Goal: Complete application form

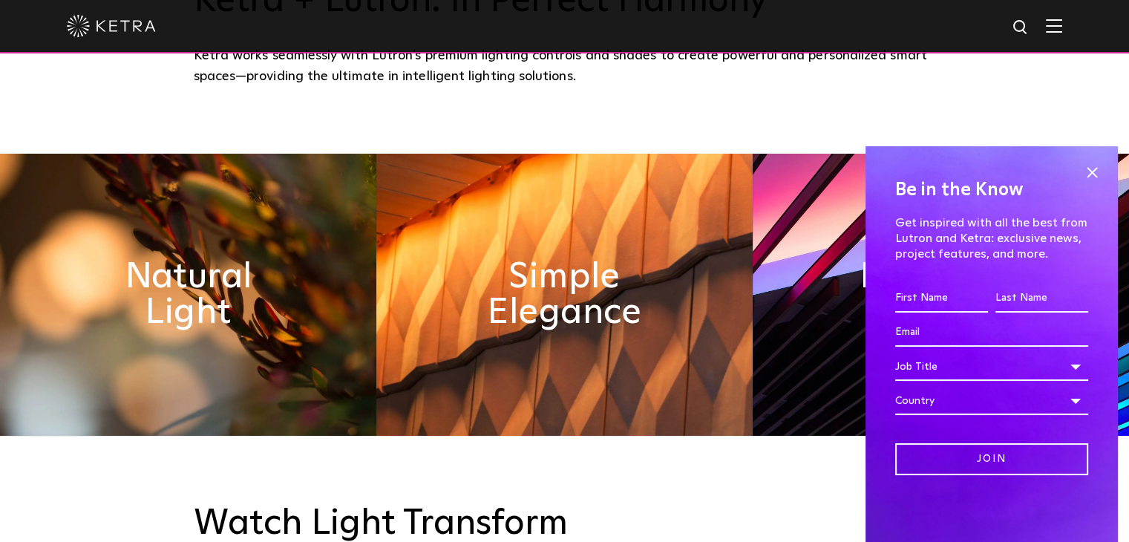
scroll to position [632, 0]
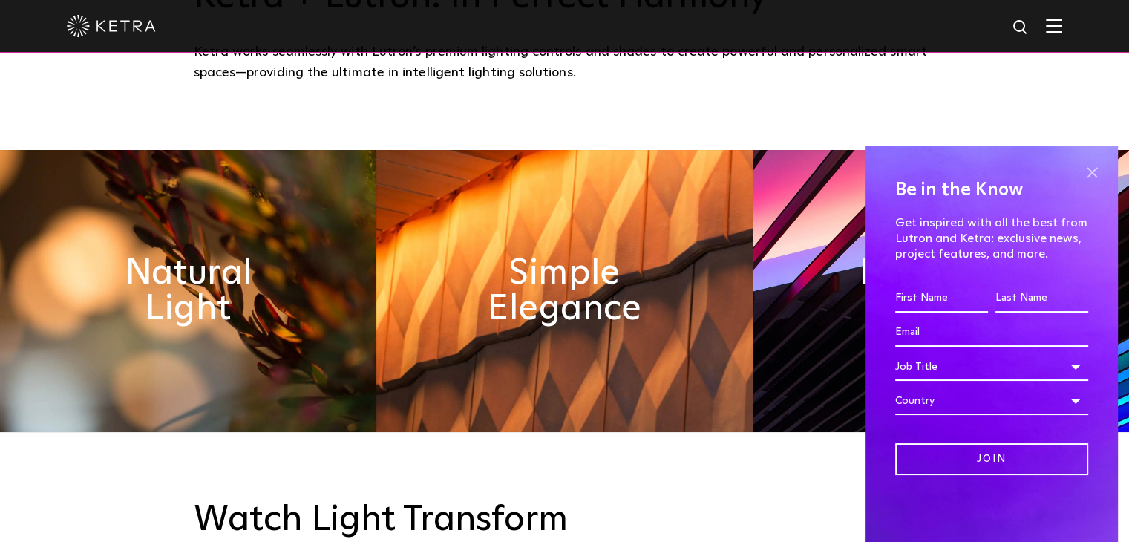
click at [1093, 173] on span at bounding box center [1092, 172] width 22 height 22
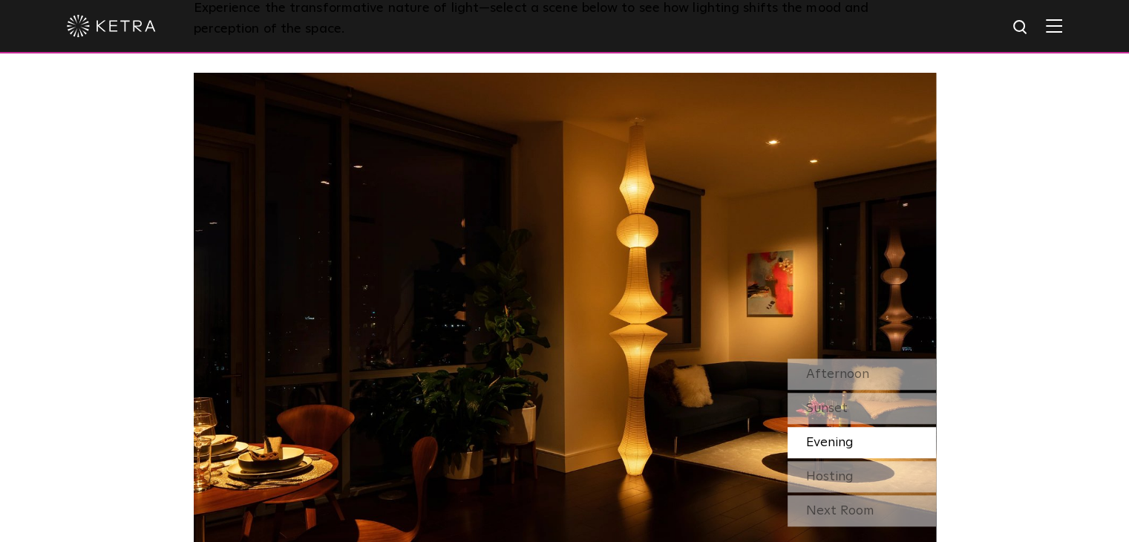
scroll to position [1201, 0]
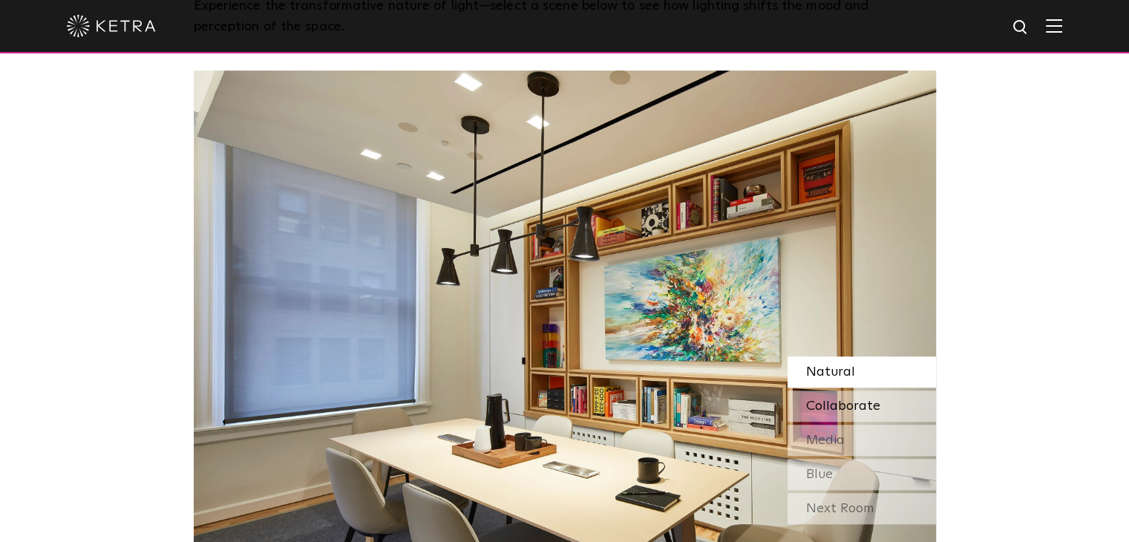
click at [825, 410] on span "Collaborate" at bounding box center [843, 405] width 74 height 13
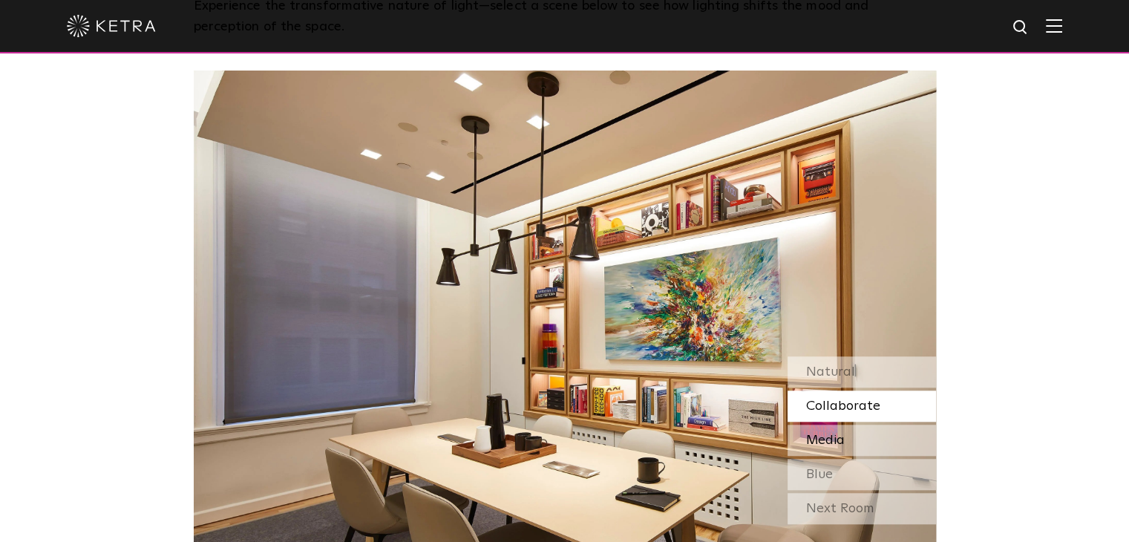
click at [827, 441] on span "Media" at bounding box center [825, 439] width 39 height 13
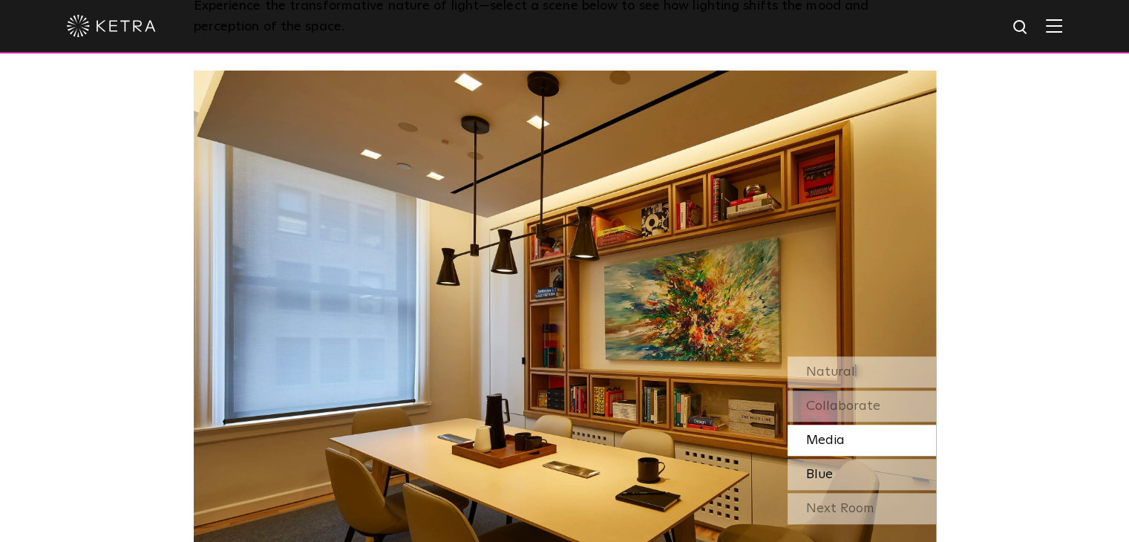
click at [834, 474] on div "Blue" at bounding box center [861, 474] width 148 height 31
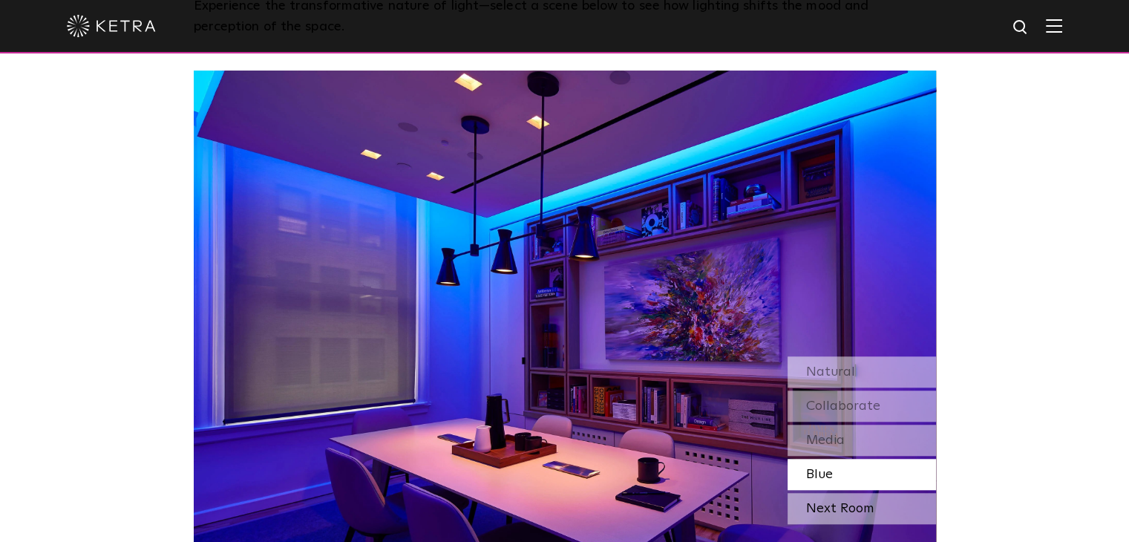
click at [843, 511] on div "Next Room" at bounding box center [861, 508] width 148 height 31
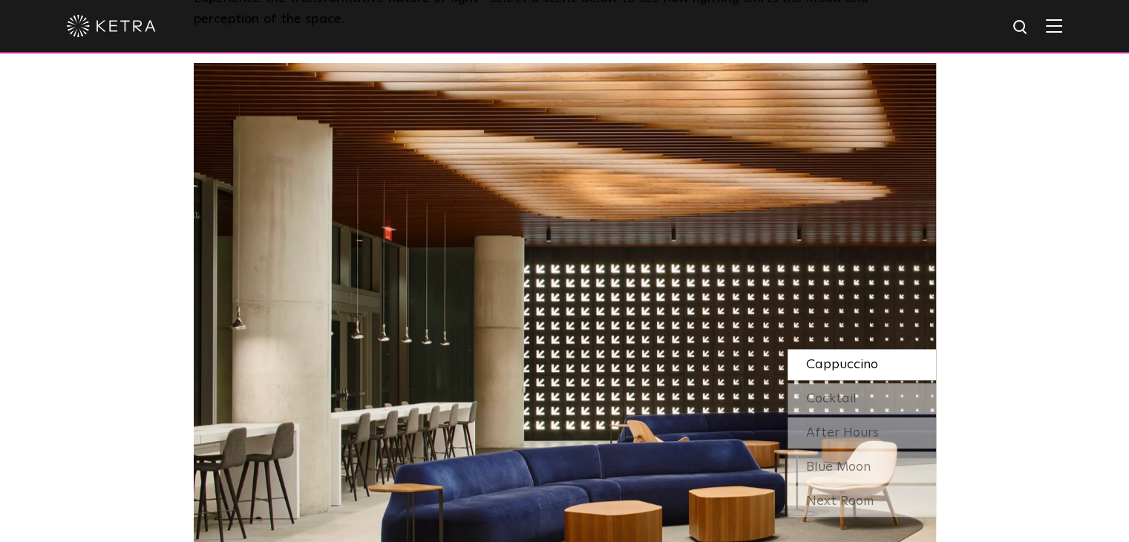
scroll to position [1219, 0]
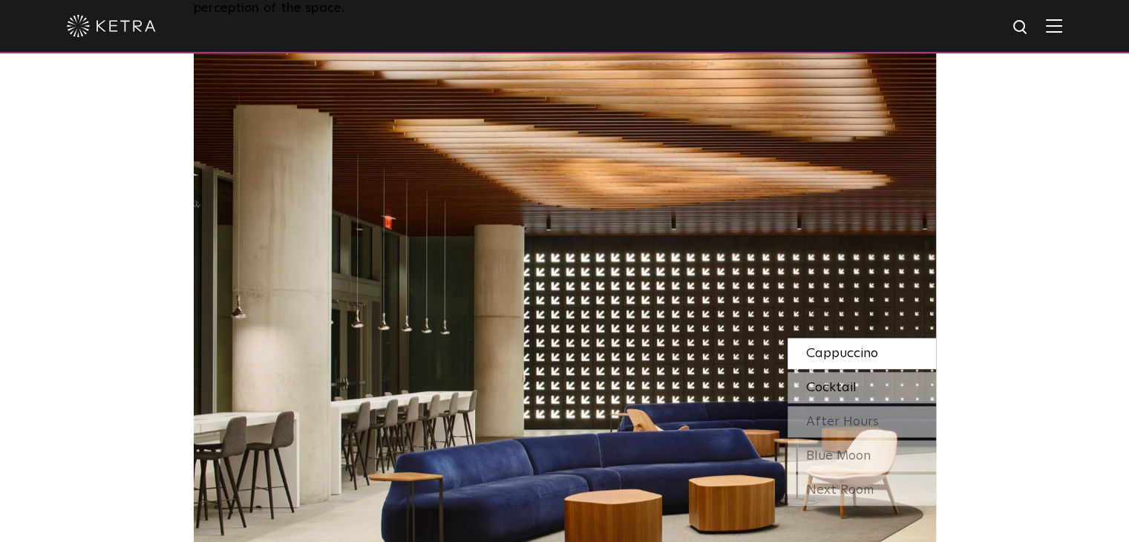
click at [830, 390] on span "Cocktail" at bounding box center [831, 387] width 50 height 13
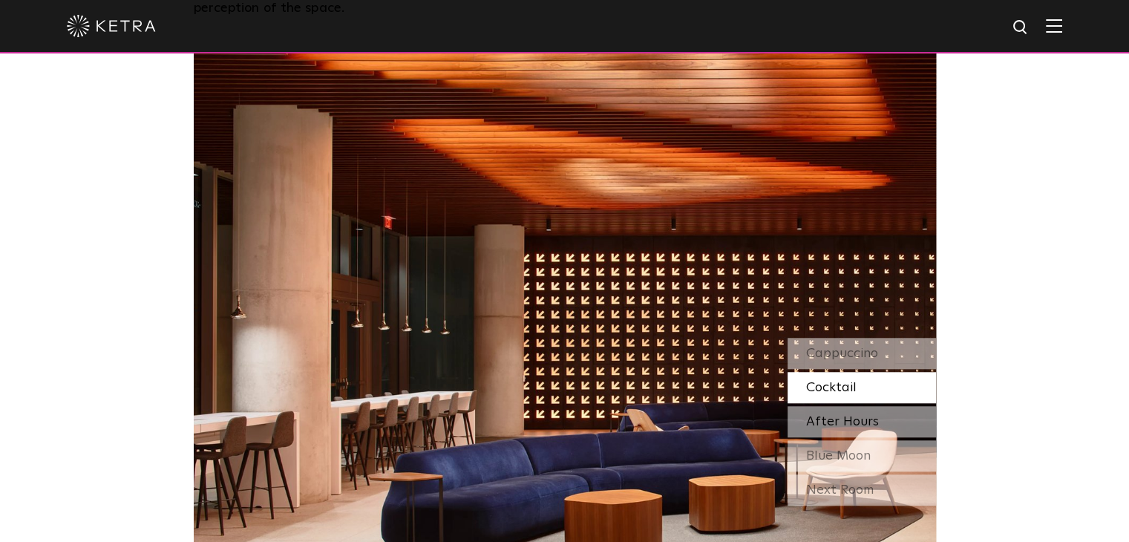
click at [828, 419] on span "After Hours" at bounding box center [842, 421] width 73 height 13
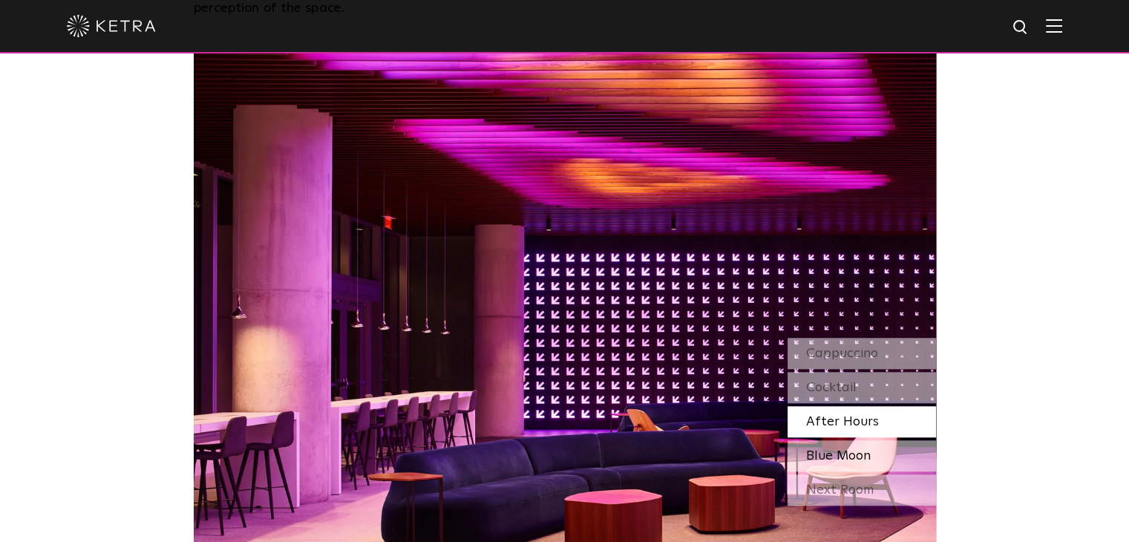
click at [825, 453] on span "Blue Moon" at bounding box center [838, 455] width 65 height 13
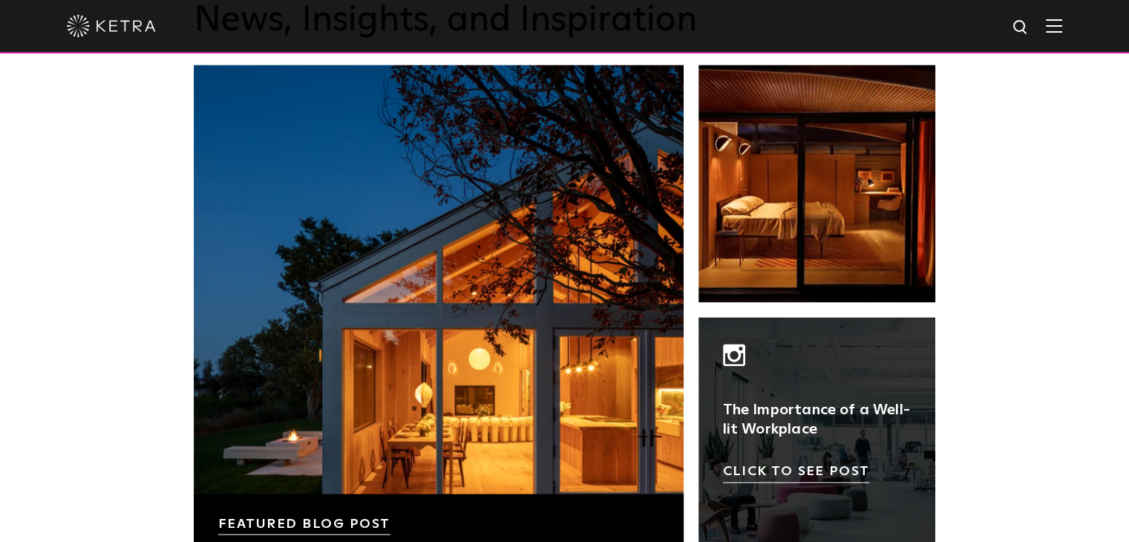
scroll to position [2289, 0]
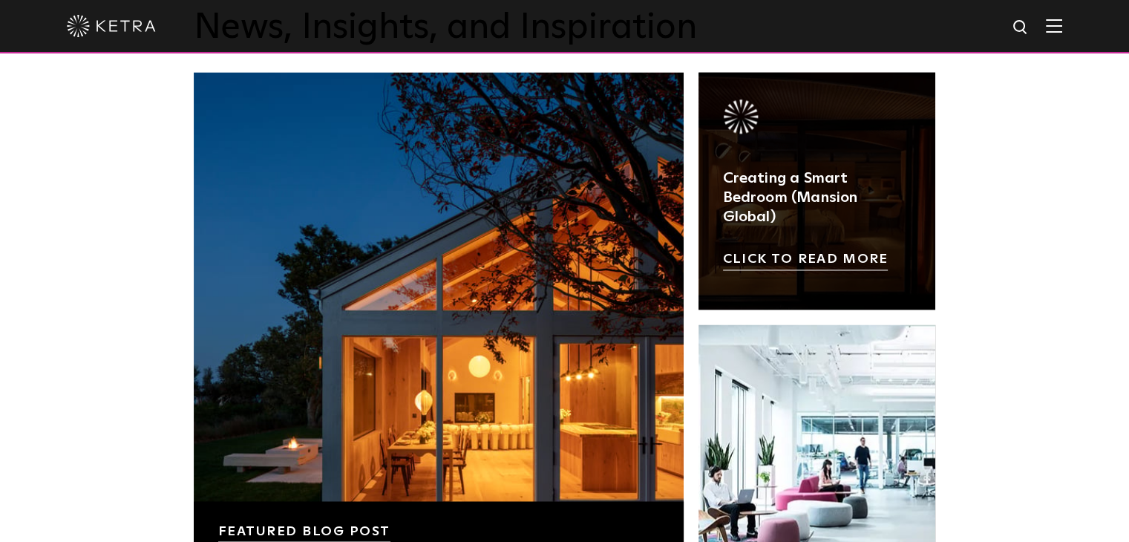
click at [799, 208] on link at bounding box center [817, 191] width 238 height 238
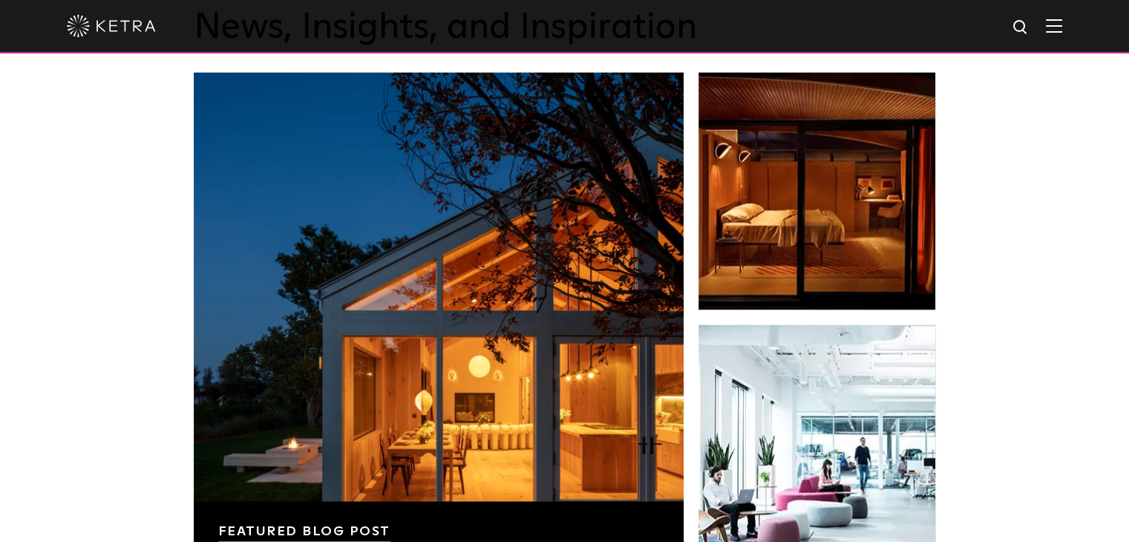
click at [1062, 27] on img at bounding box center [1054, 26] width 16 height 14
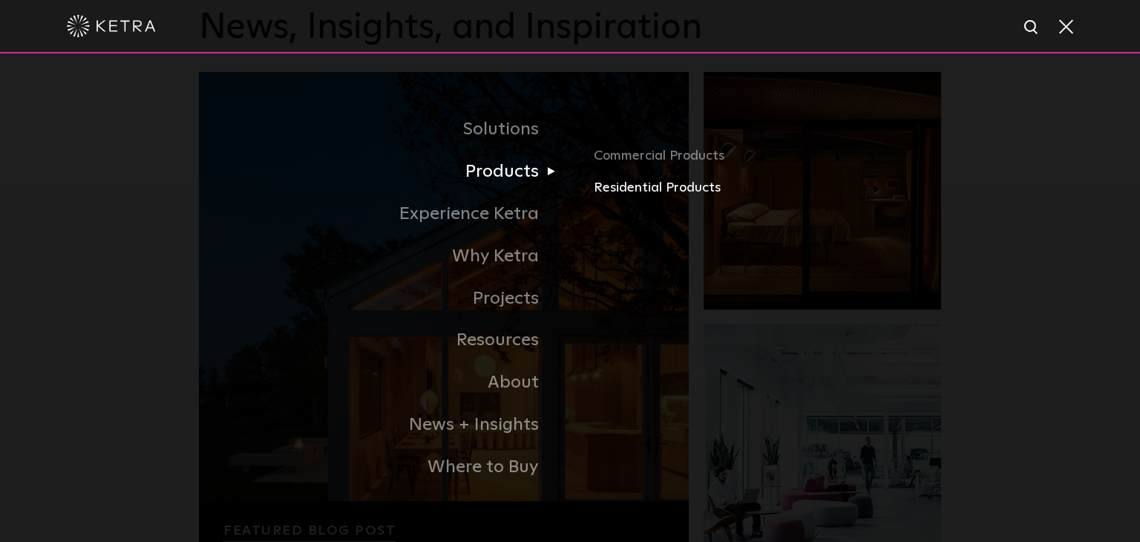
click at [629, 194] on link "Residential Products" at bounding box center [767, 188] width 347 height 22
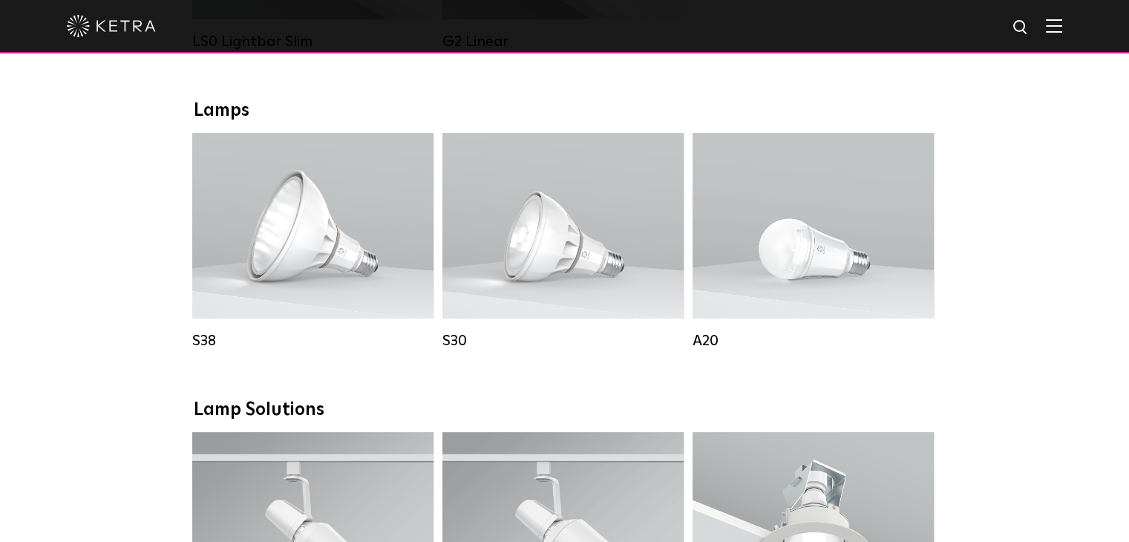
scroll to position [792, 0]
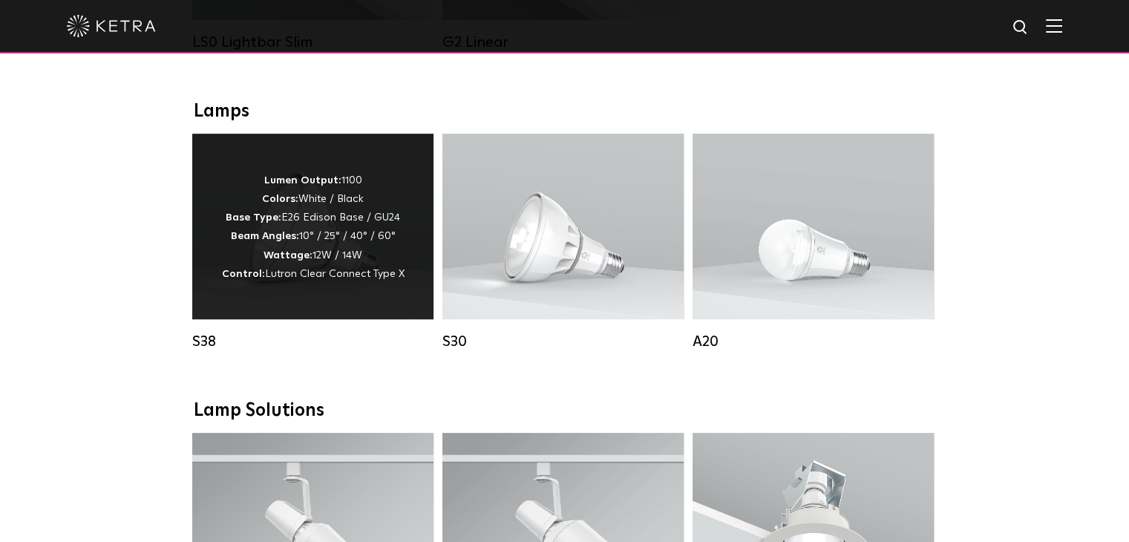
click at [339, 254] on p "Lumen Output: 1100 Colors: White / Black Base Type: E26 Edison Base / GU24 Beam…" at bounding box center [313, 227] width 183 height 112
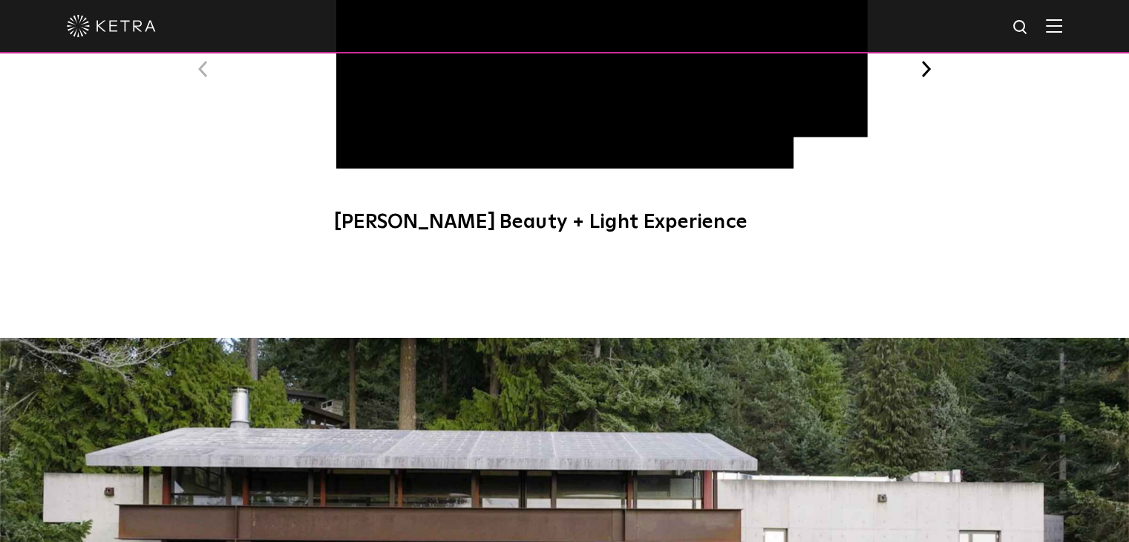
scroll to position [1823, 0]
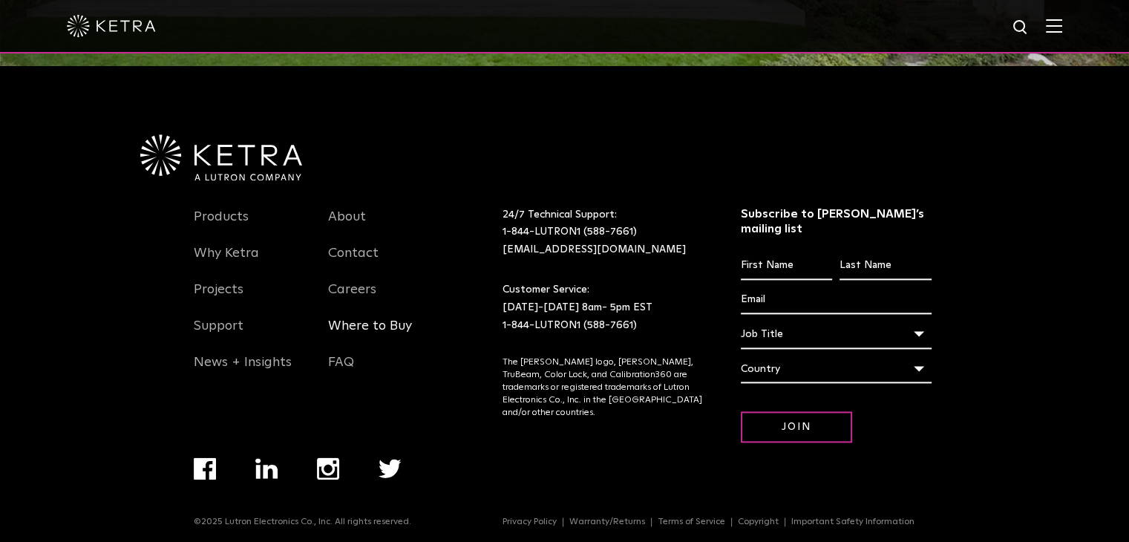
click at [368, 326] on link "Where to Buy" at bounding box center [370, 335] width 84 height 34
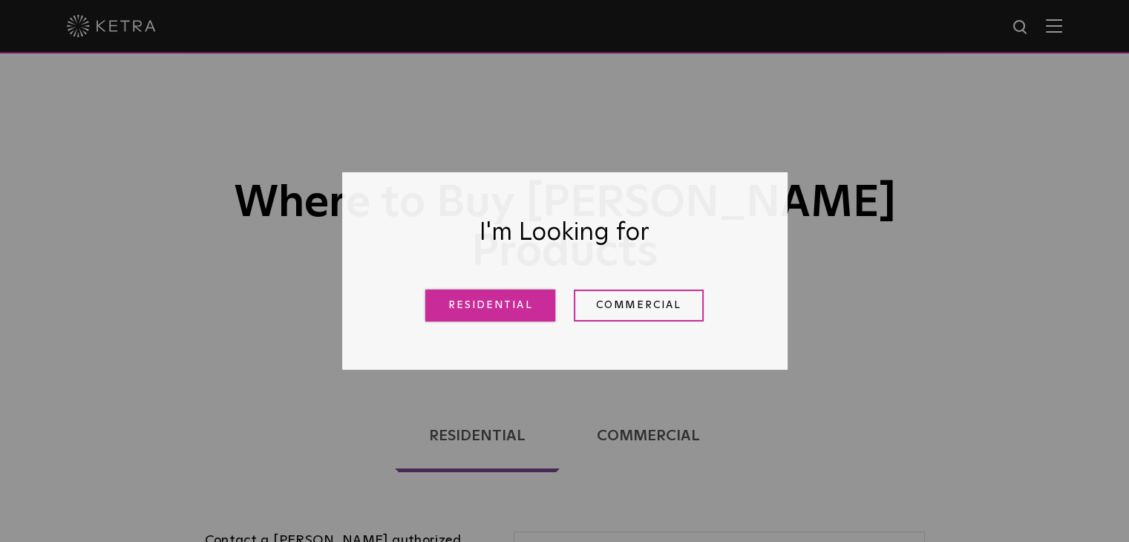
click at [523, 304] on link "Residential" at bounding box center [490, 305] width 130 height 32
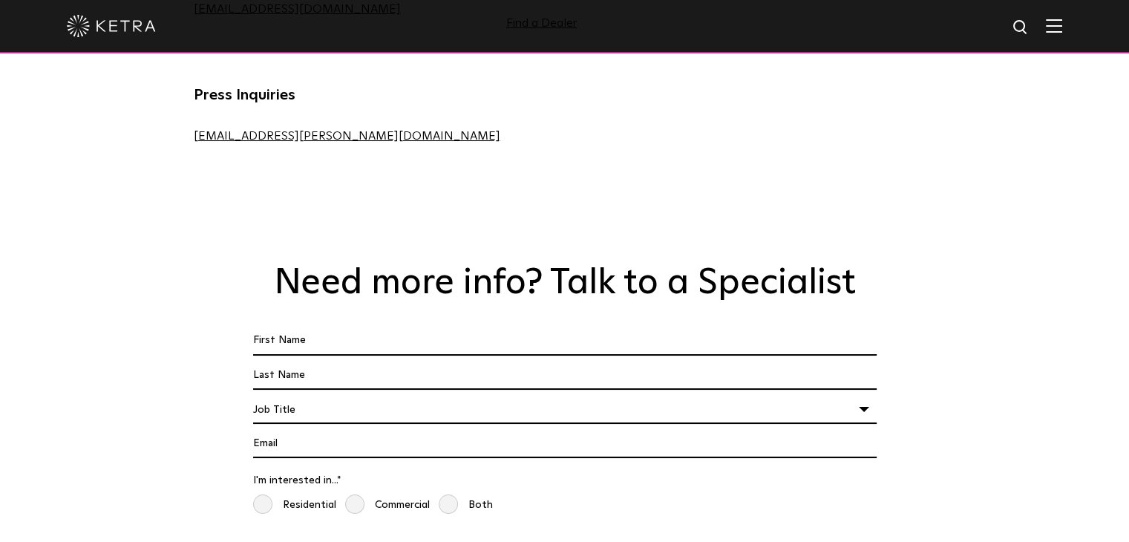
scroll to position [1078, 0]
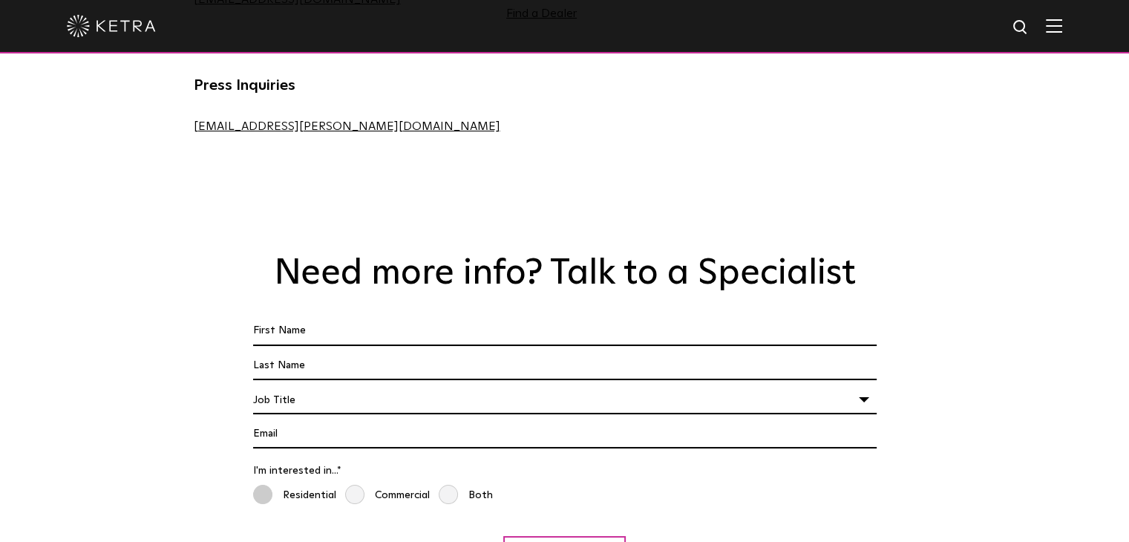
click at [262, 485] on span "Residential" at bounding box center [294, 496] width 83 height 22
click at [262, 484] on input "Residential" at bounding box center [259, 492] width 12 height 16
radio input "true"
click at [341, 317] on input "First Name *" at bounding box center [564, 331] width 623 height 28
type input "B"
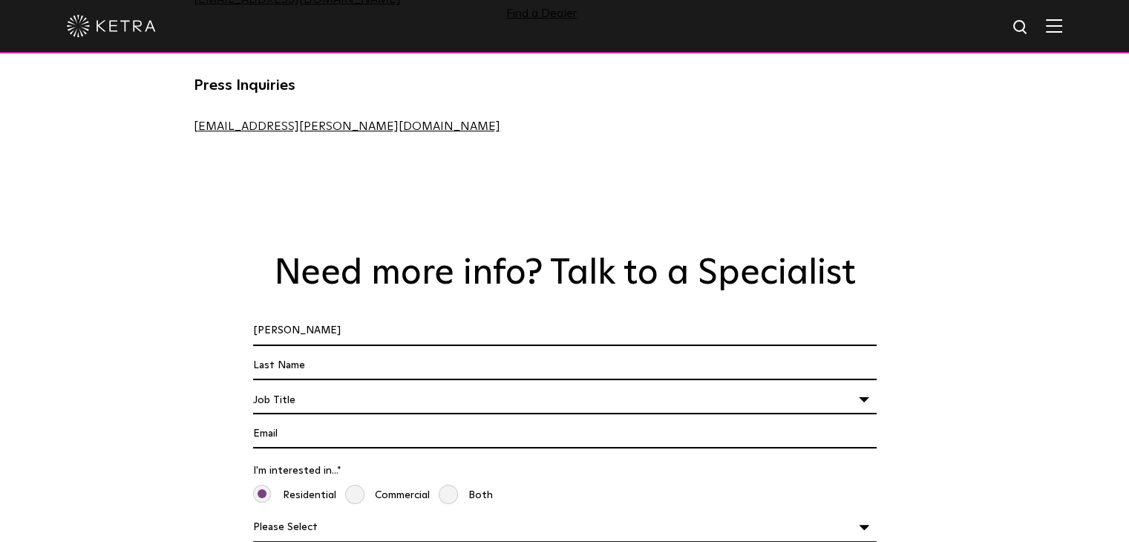
type input "Nathan"
type input "VanderVoort"
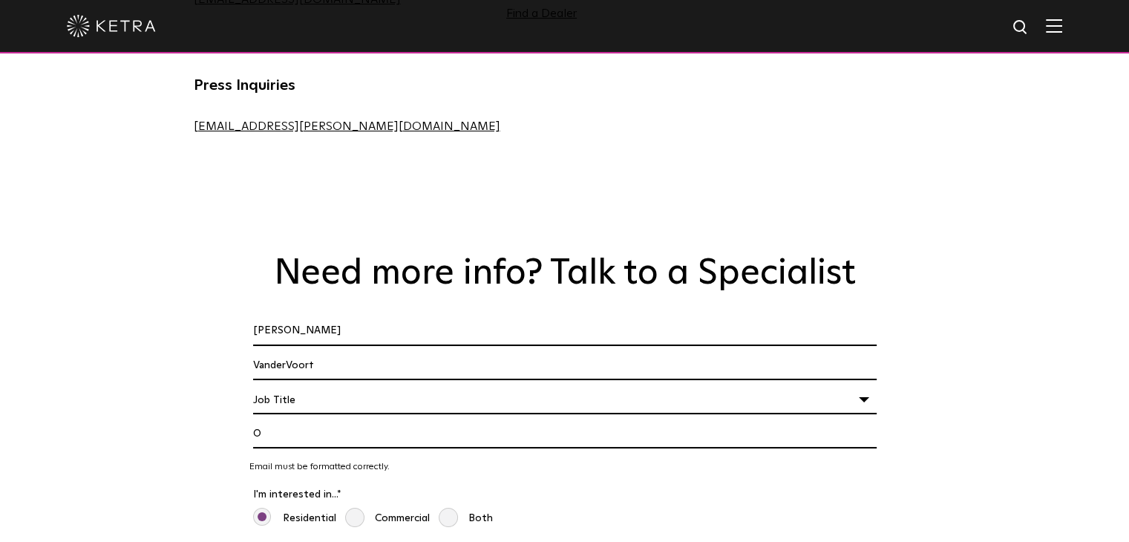
type input "O"
click at [296, 386] on div "Job Title" at bounding box center [564, 400] width 623 height 28
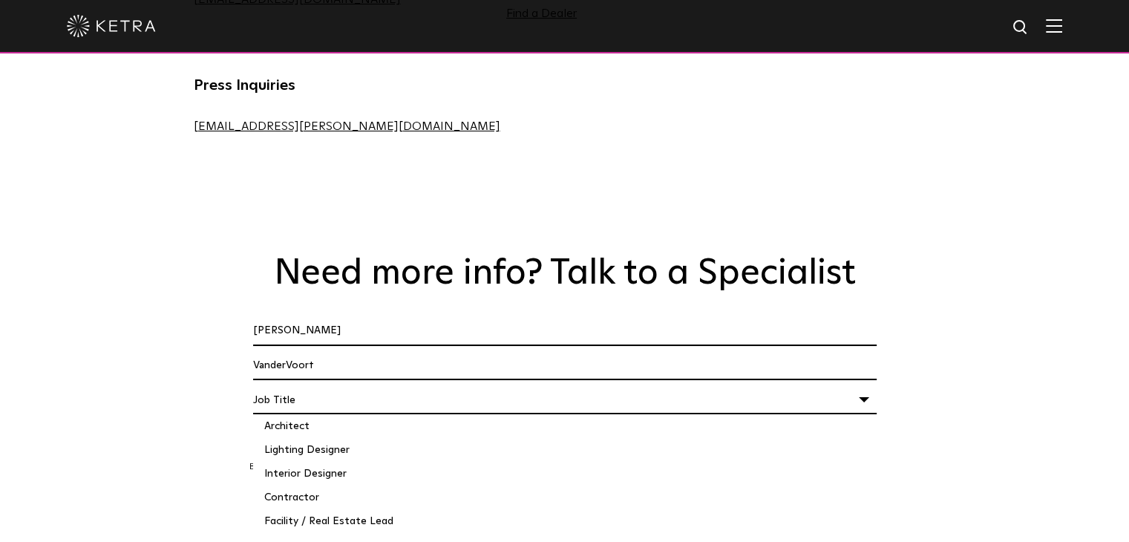
click at [296, 386] on div "Job Title" at bounding box center [564, 400] width 623 height 28
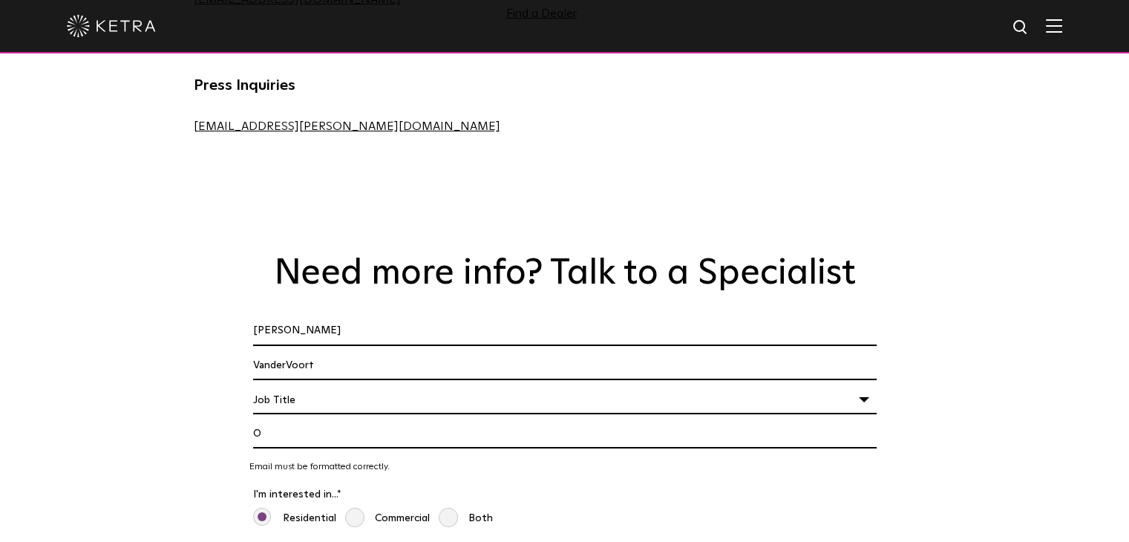
click at [294, 386] on div "Job Title" at bounding box center [564, 400] width 623 height 28
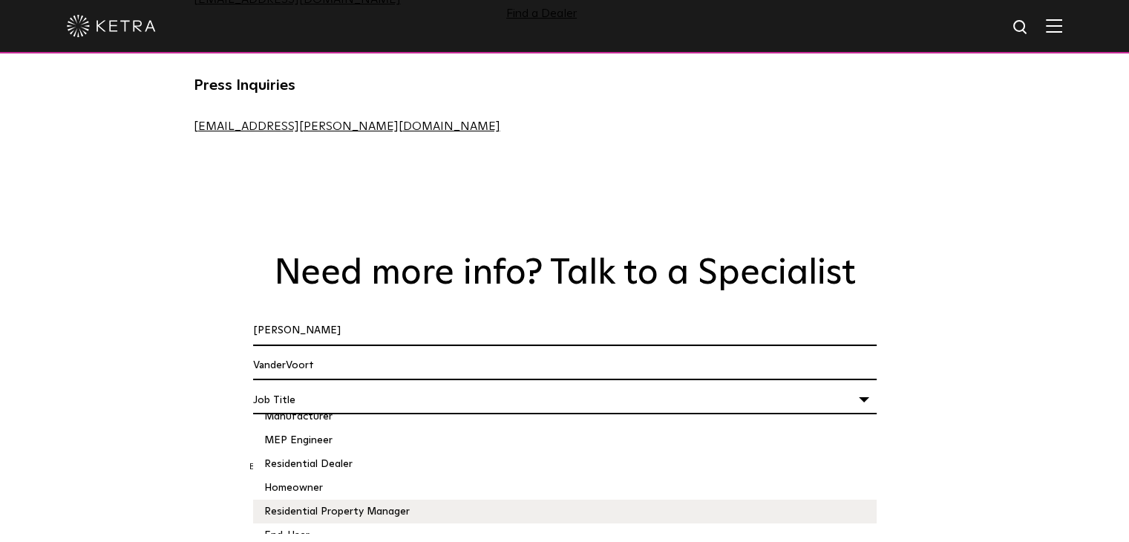
scroll to position [152, 0]
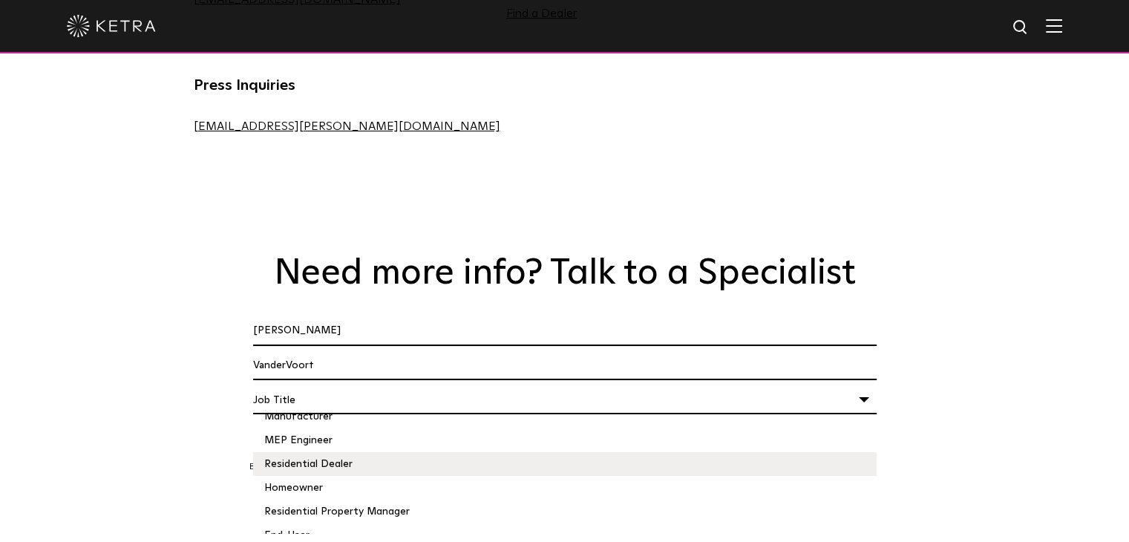
click at [321, 452] on li "Residential Dealer" at bounding box center [564, 464] width 623 height 24
select select "Residential Dealer"
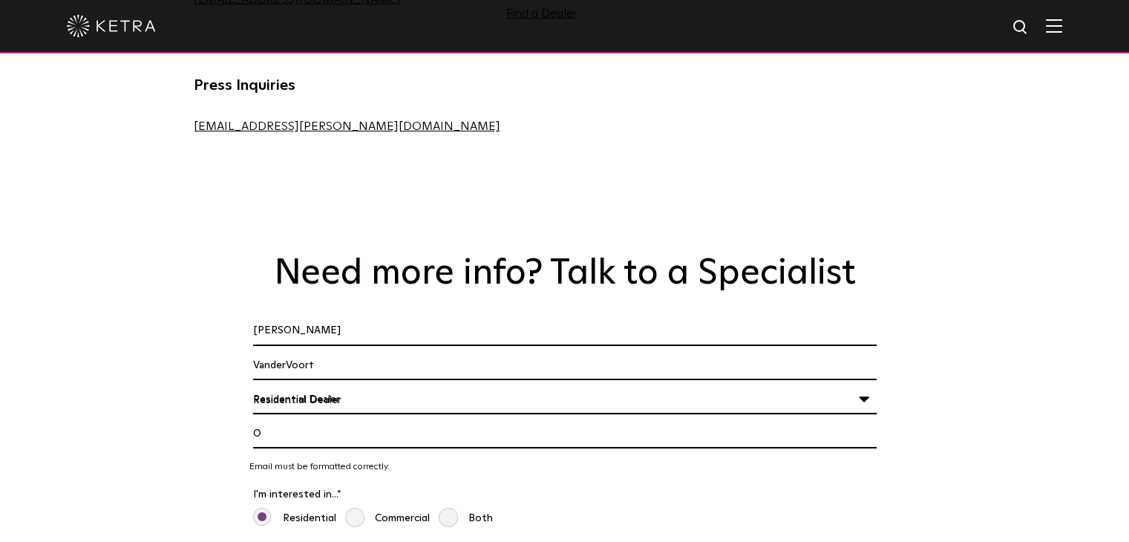
click at [279, 420] on input "O" at bounding box center [564, 434] width 623 height 28
click at [262, 420] on input "O" at bounding box center [564, 434] width 623 height 28
drag, startPoint x: 262, startPoint y: 321, endPoint x: 221, endPoint y: 322, distance: 40.8
click at [221, 322] on div "Need more info? Talk to a Specialist First Name * Nathan Last name * VanderVoor…" at bounding box center [565, 523] width 772 height 543
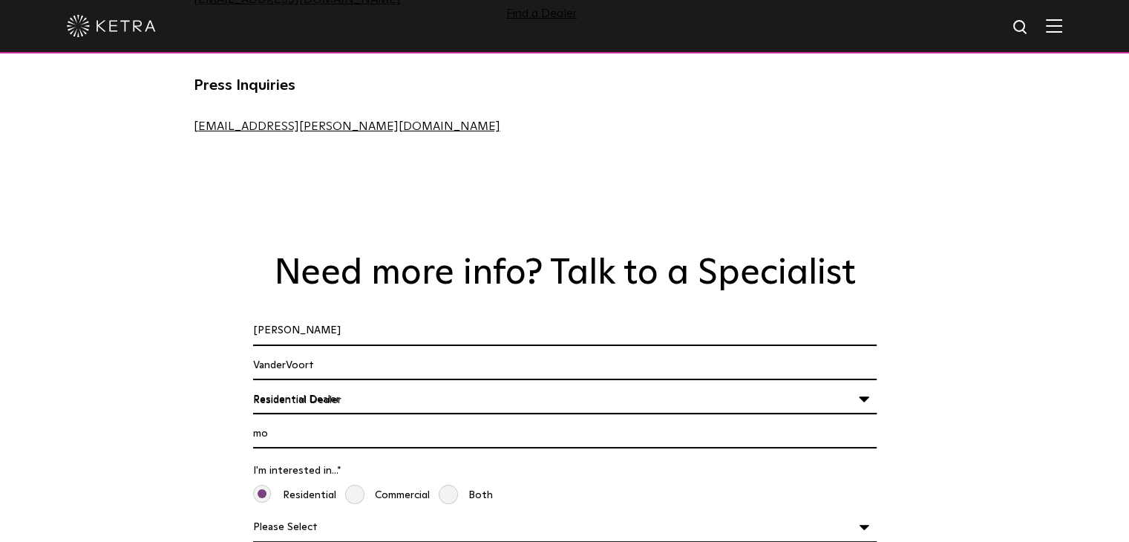
type input "m"
type input "support@modernsmarthomeaz.com"
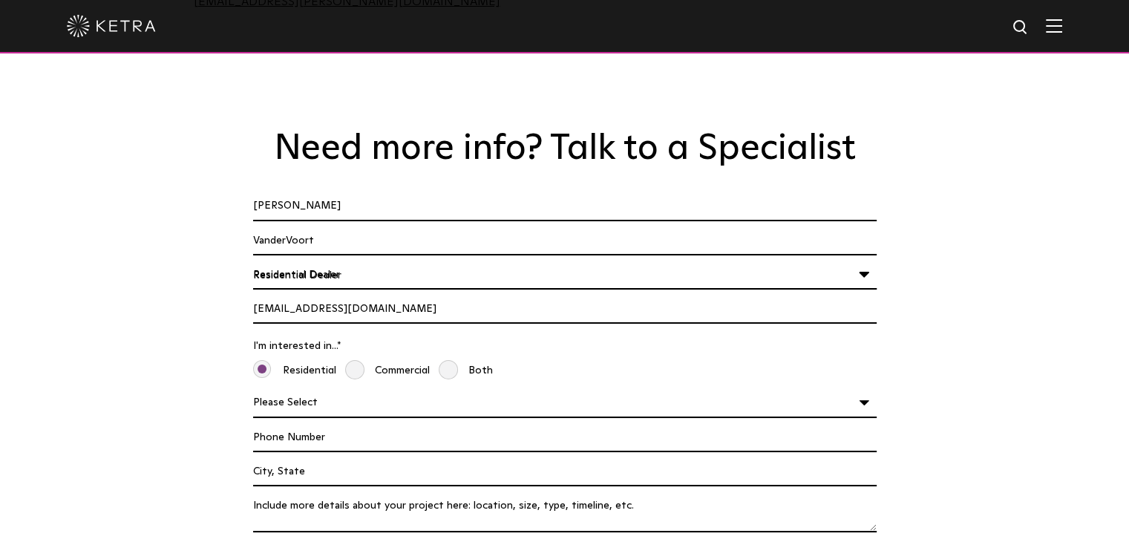
scroll to position [1202, 0]
click at [299, 389] on select "Please Select Planning Design Construction" at bounding box center [564, 403] width 623 height 28
select select "Construction"
click at [253, 389] on select "Please Select Planning Design Construction" at bounding box center [564, 403] width 623 height 28
click at [347, 389] on div "Please Select Planning Design Construction" at bounding box center [564, 406] width 631 height 34
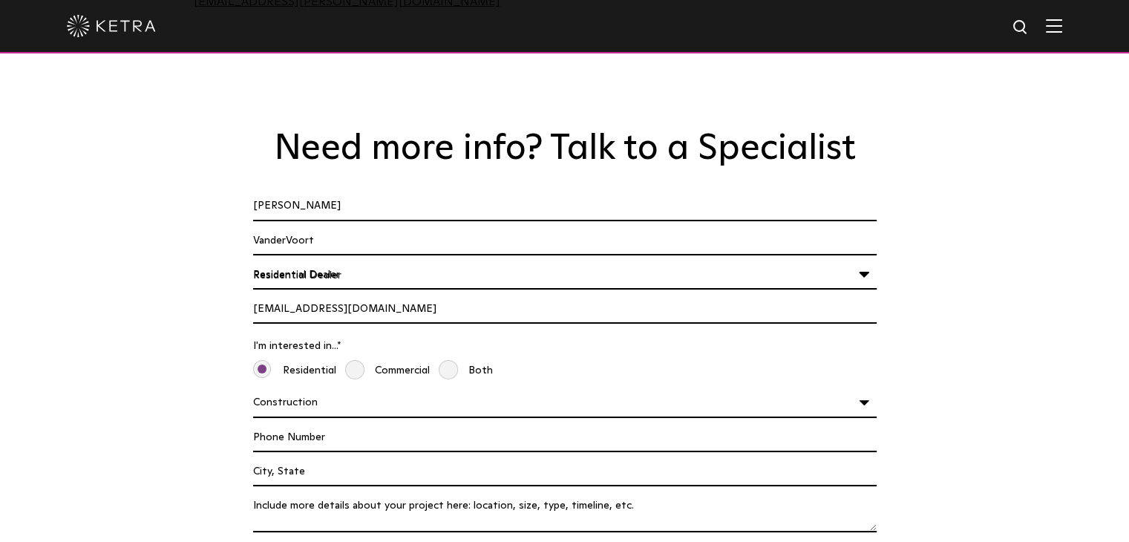
click at [330, 424] on input "Phone Number" at bounding box center [564, 438] width 623 height 28
type input "4804050945"
type input "Chandler, ARizona"
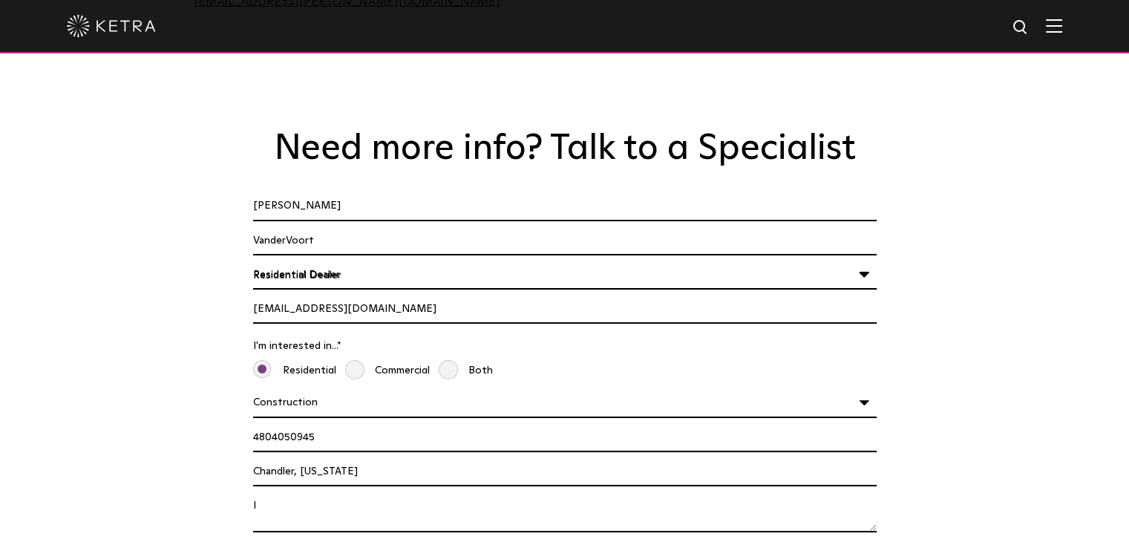
type textarea "I"
type textarea "We are Control4 integrators out of Chandler AZ - fairly new to Lutron. We would…"
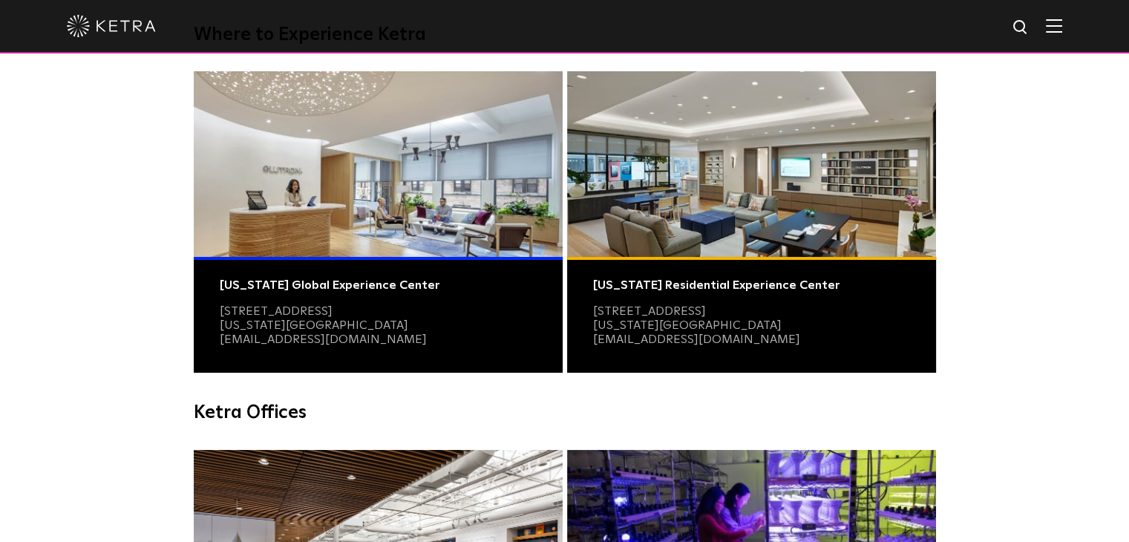
scroll to position [0, 0]
